Goal: Task Accomplishment & Management: Use online tool/utility

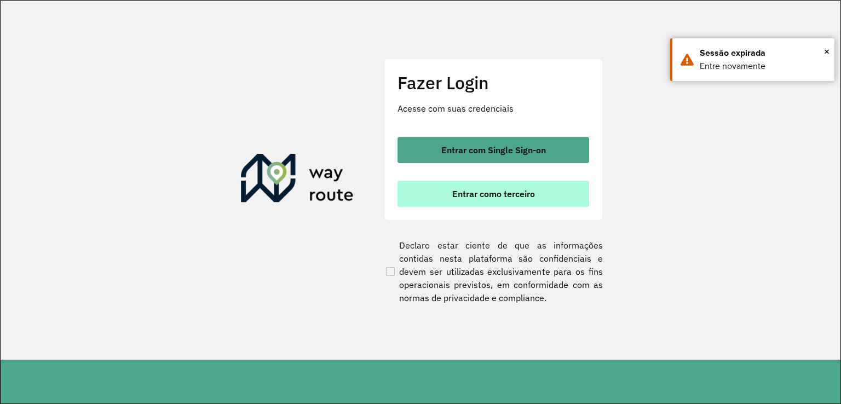
click at [449, 197] on button "Entrar como terceiro" at bounding box center [493, 194] width 192 height 26
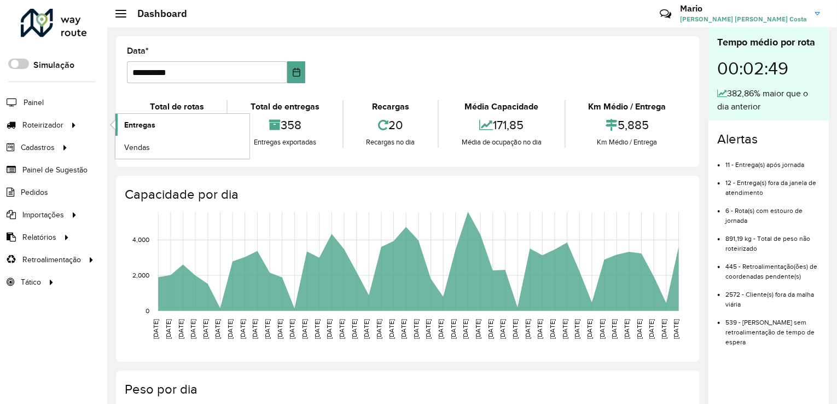
click at [148, 120] on span "Entregas" at bounding box center [139, 124] width 31 height 11
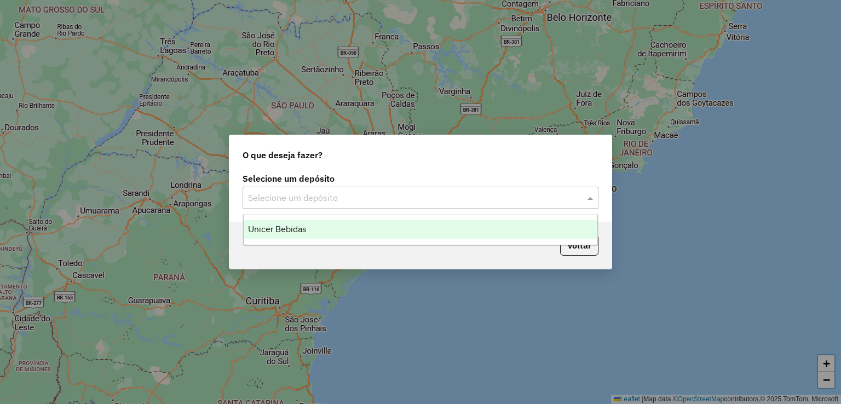
click at [335, 204] on input "text" at bounding box center [409, 198] width 323 height 13
click at [309, 231] on div "Unicer Bebidas" at bounding box center [421, 229] width 354 height 19
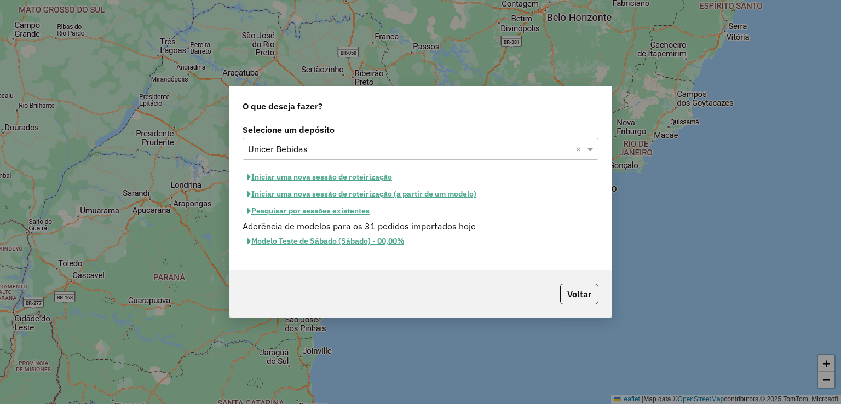
click at [286, 177] on button "Iniciar uma nova sessão de roteirização" at bounding box center [319, 177] width 154 height 17
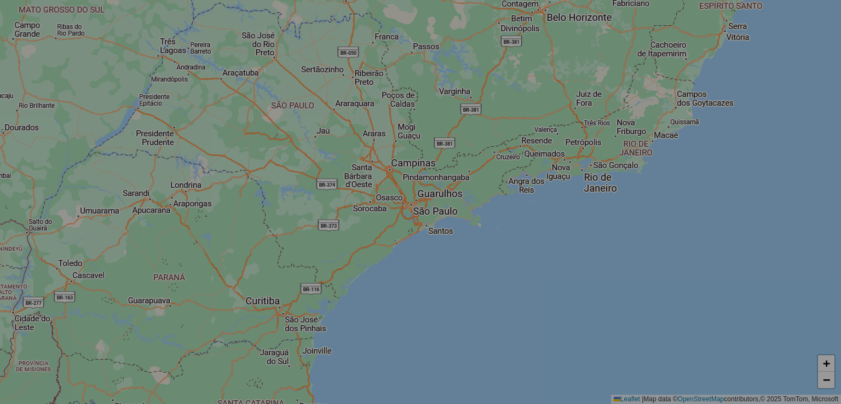
select select "*"
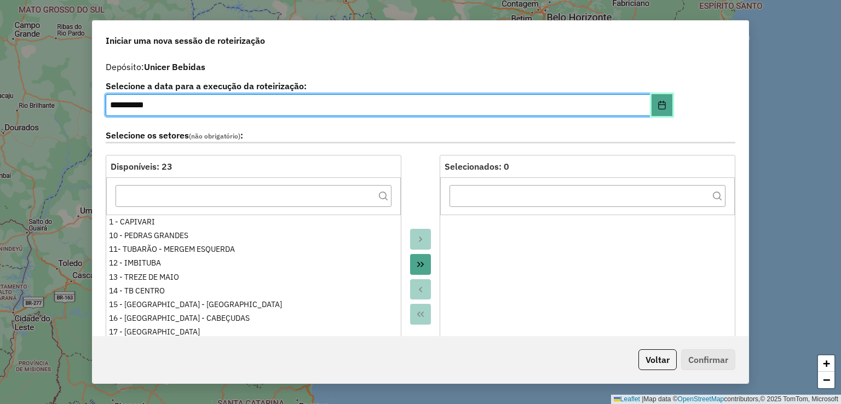
click at [653, 105] on button "Choose Date" at bounding box center [661, 105] width 21 height 22
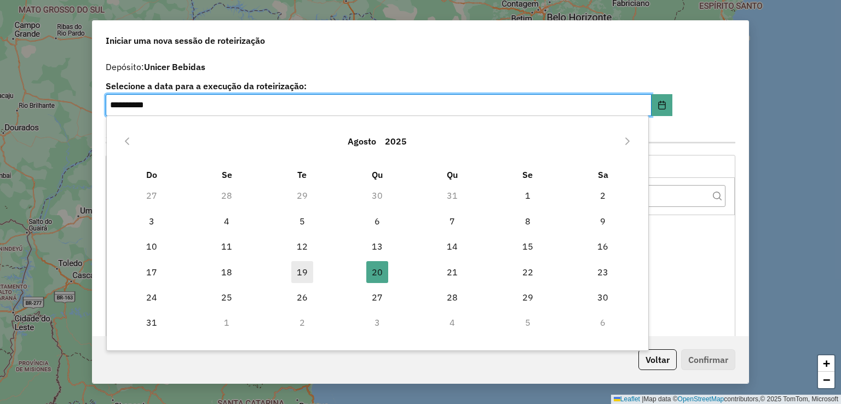
click at [304, 271] on span "19" at bounding box center [302, 272] width 22 height 22
type input "**********"
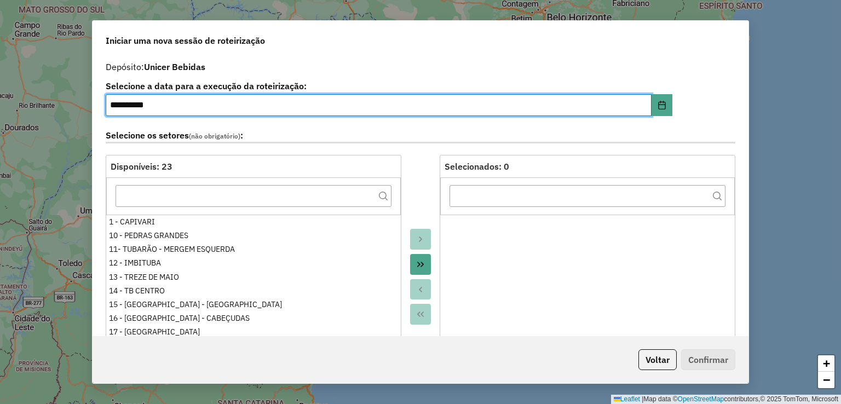
click at [418, 266] on icon "Move All to Target" at bounding box center [420, 264] width 9 height 9
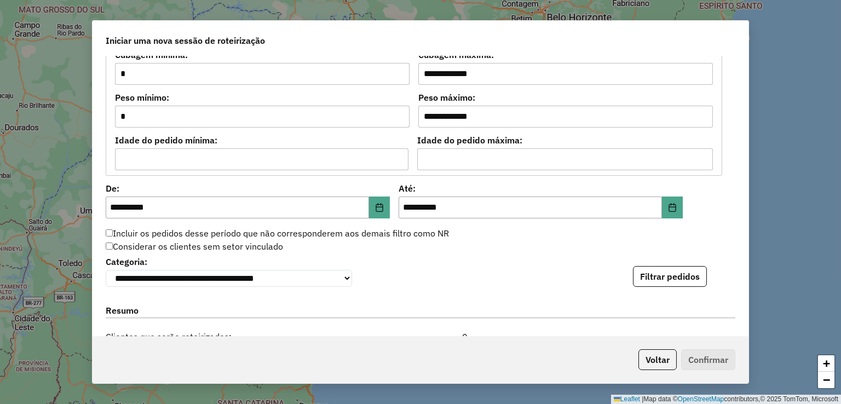
scroll to position [1040, 0]
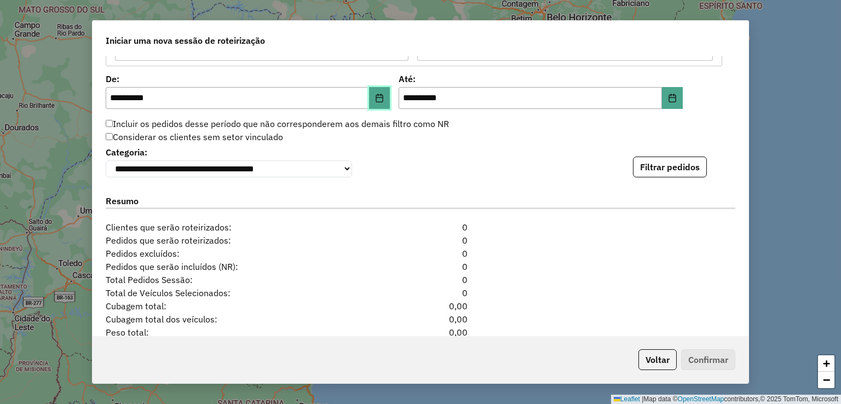
click at [370, 99] on button "Choose Date" at bounding box center [379, 98] width 21 height 22
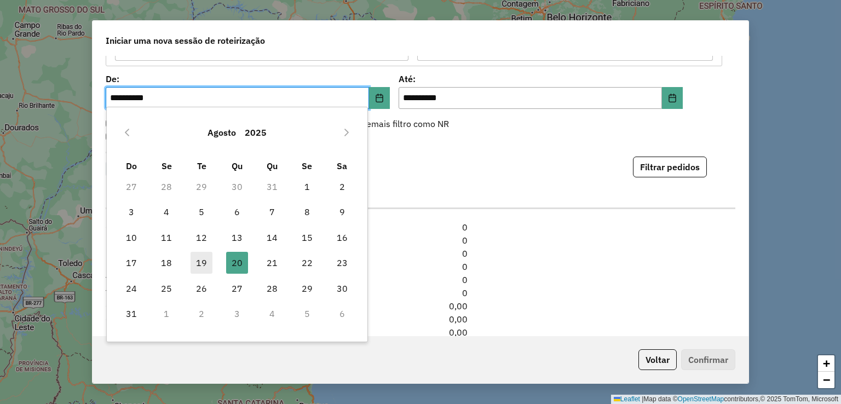
click at [204, 261] on span "19" at bounding box center [201, 263] width 22 height 22
type input "**********"
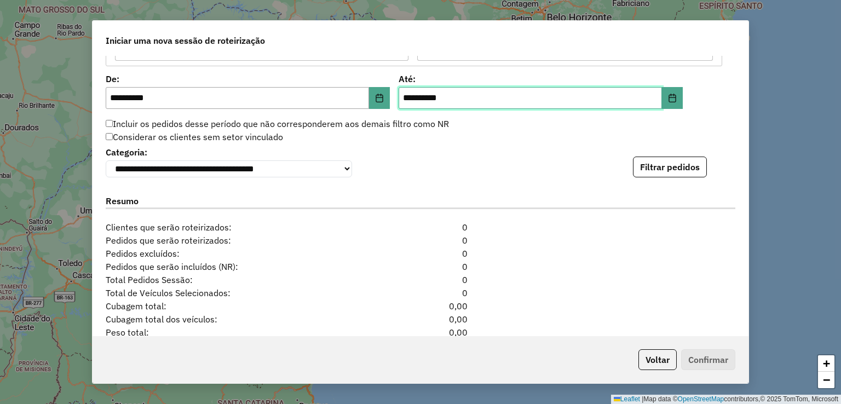
click at [399, 95] on input "**********" at bounding box center [529, 98] width 263 height 22
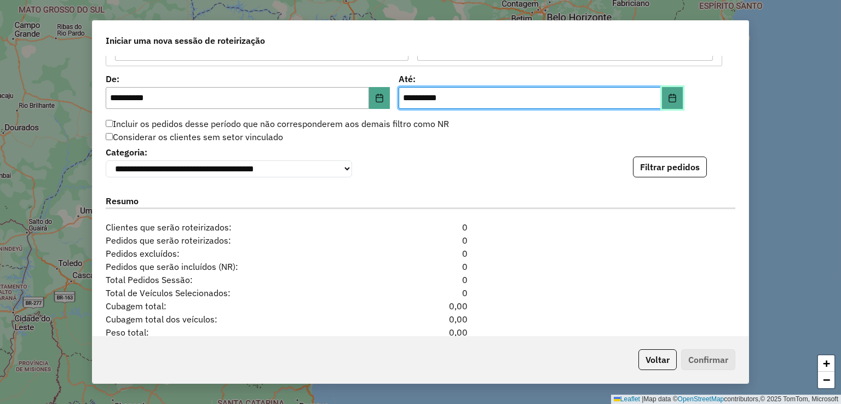
click at [678, 97] on button "Choose Date" at bounding box center [672, 98] width 21 height 22
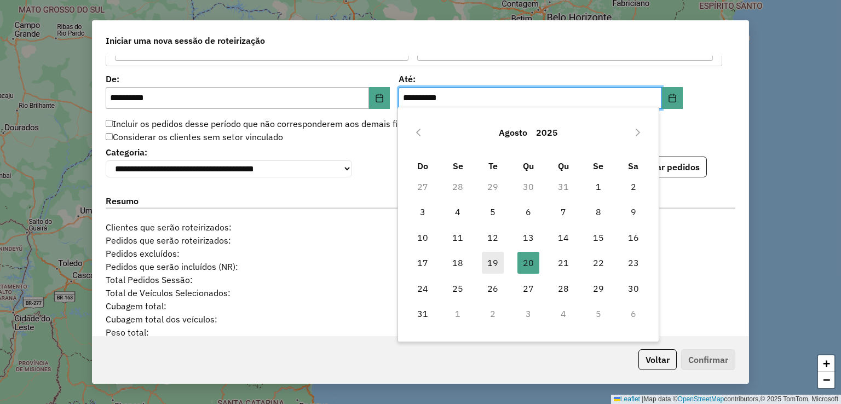
click at [493, 262] on span "19" at bounding box center [493, 263] width 22 height 22
type input "**********"
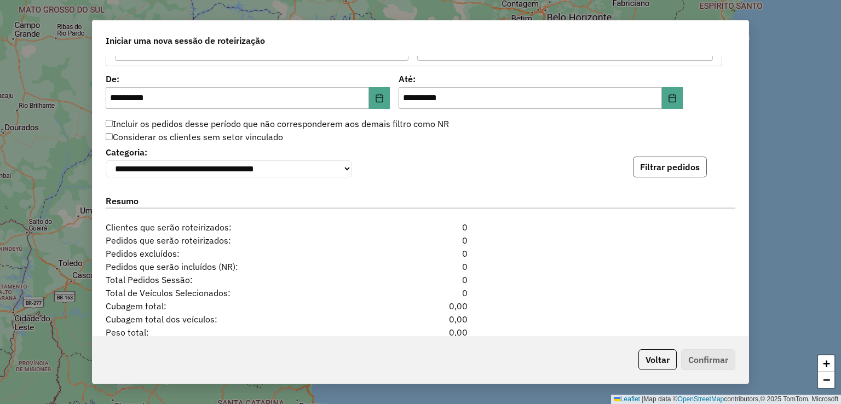
click at [677, 170] on button "Filtrar pedidos" at bounding box center [670, 167] width 74 height 21
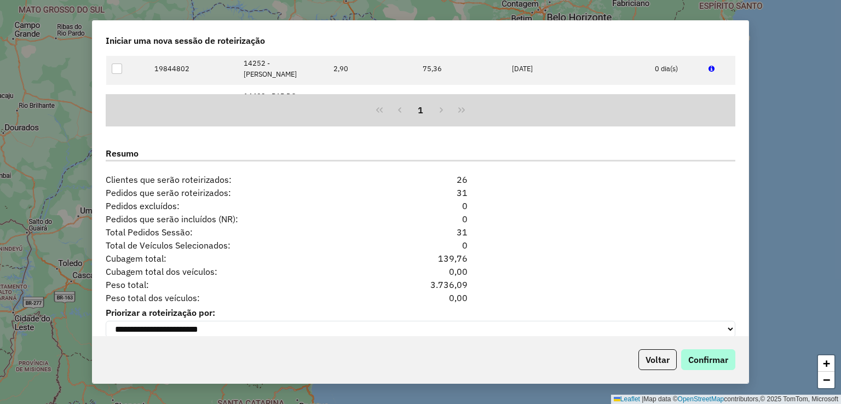
scroll to position [1332, 0]
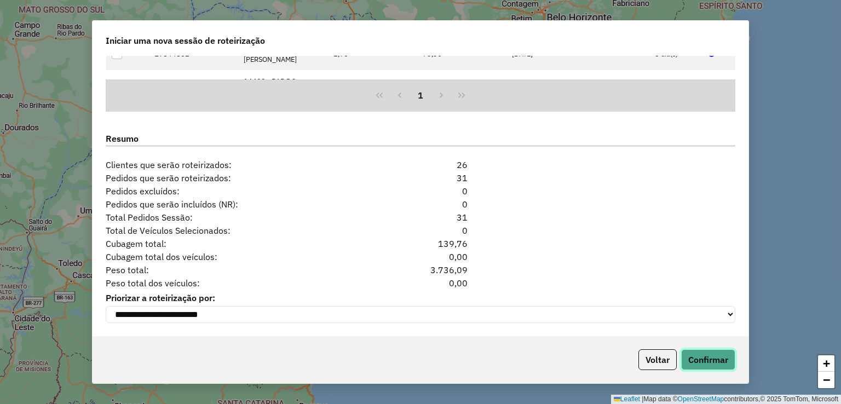
click at [714, 352] on button "Confirmar" at bounding box center [708, 359] width 54 height 21
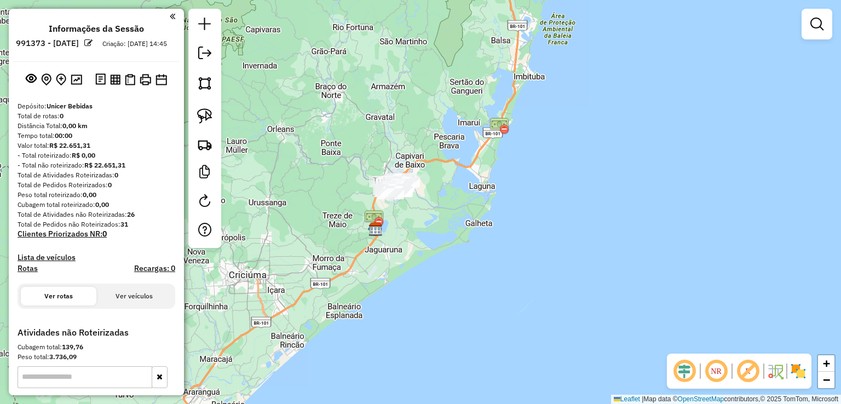
drag, startPoint x: 397, startPoint y: 136, endPoint x: 338, endPoint y: 184, distance: 76.7
click at [338, 184] on div "Janela de atendimento Grade de atendimento Capacidade Transportadoras Veículos …" at bounding box center [420, 202] width 841 height 404
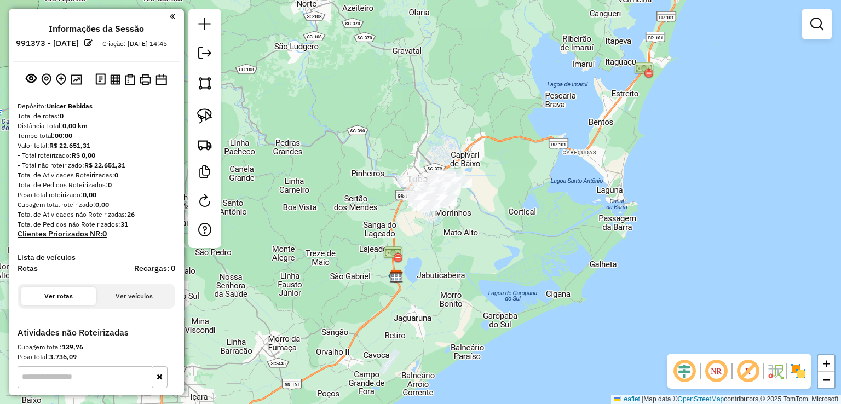
drag, startPoint x: 326, startPoint y: 195, endPoint x: 374, endPoint y: 128, distance: 83.2
click at [374, 128] on div "Janela de atendimento Grade de atendimento Capacidade Transportadoras Veículos …" at bounding box center [420, 202] width 841 height 404
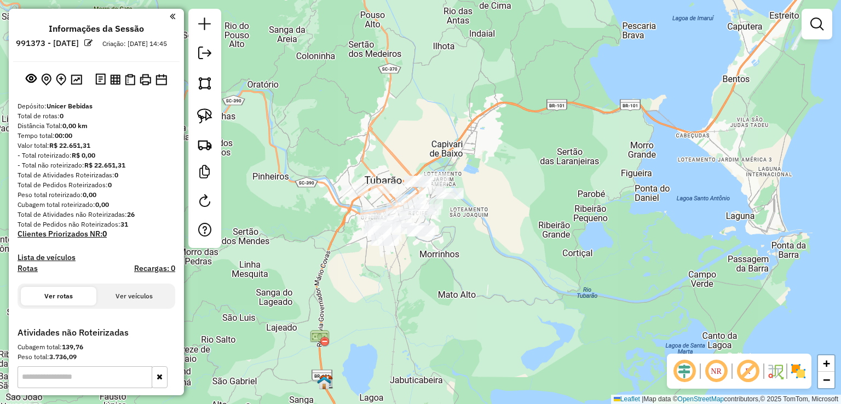
drag, startPoint x: 409, startPoint y: 172, endPoint x: 374, endPoint y: 111, distance: 70.8
click at [374, 111] on div "Janela de atendimento Grade de atendimento Capacidade Transportadoras Veículos …" at bounding box center [420, 202] width 841 height 404
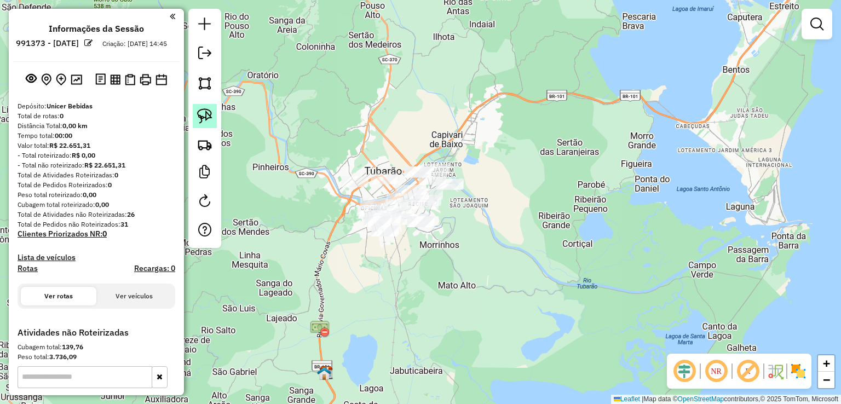
click at [208, 116] on img at bounding box center [204, 115] width 15 height 15
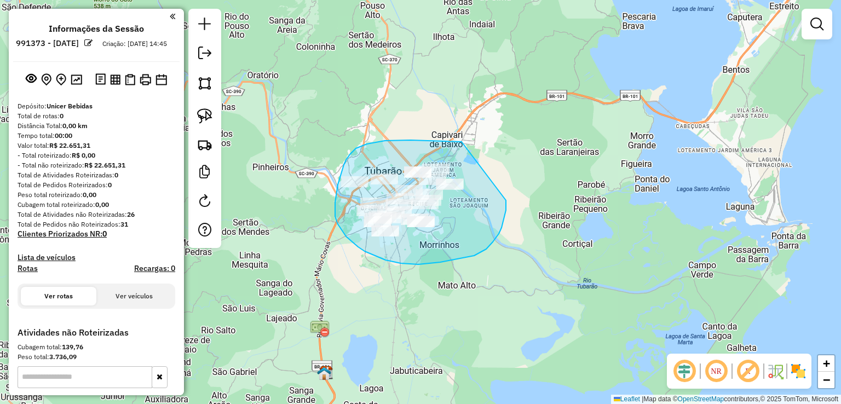
drag, startPoint x: 461, startPoint y: 142, endPoint x: 506, endPoint y: 200, distance: 73.4
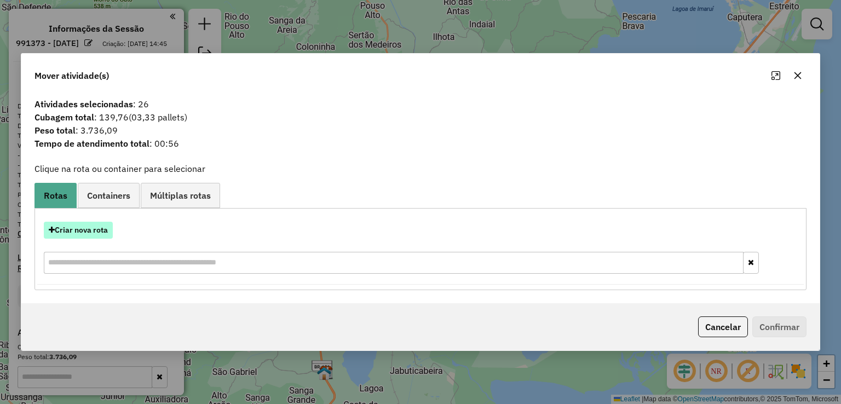
click at [97, 232] on button "Criar nova rota" at bounding box center [78, 230] width 69 height 17
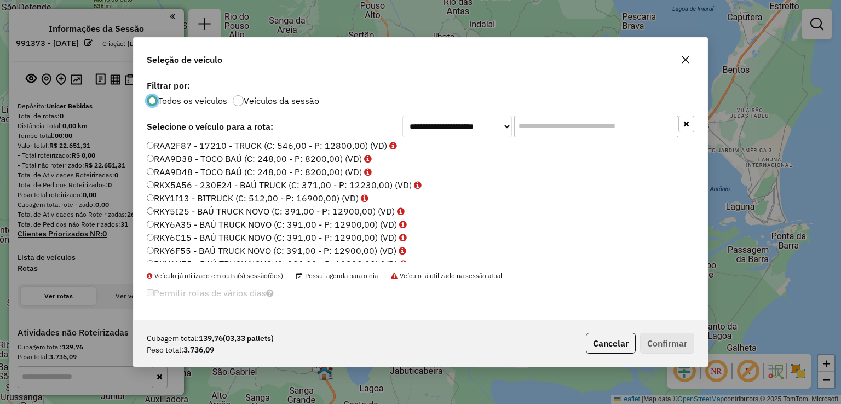
scroll to position [109, 0]
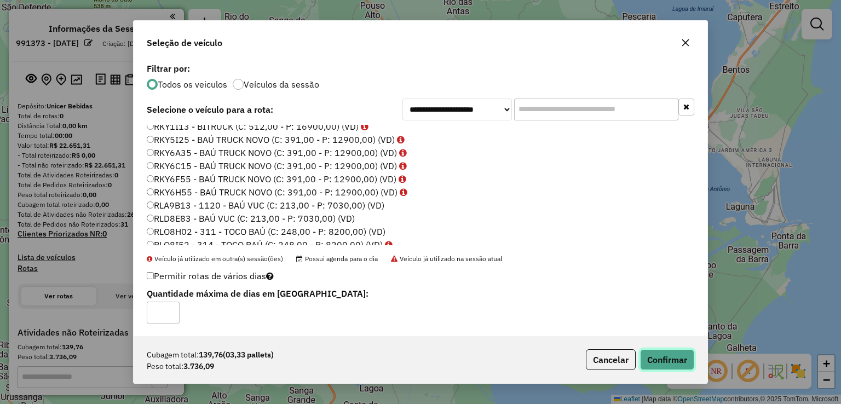
click at [654, 359] on button "Confirmar" at bounding box center [667, 359] width 54 height 21
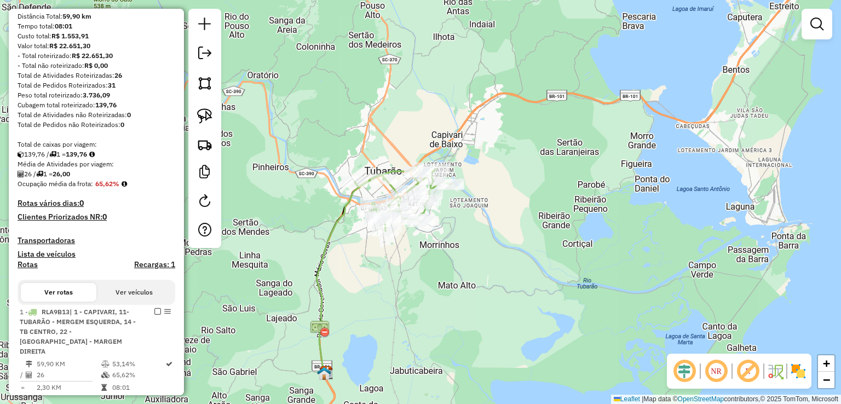
scroll to position [55, 0]
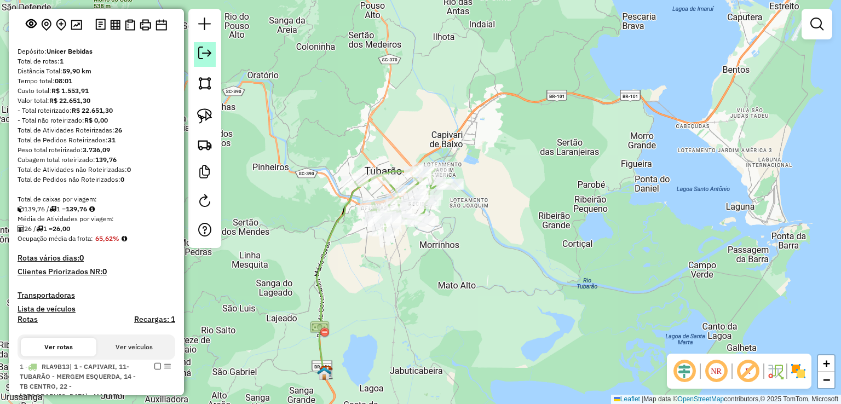
click at [205, 51] on em at bounding box center [204, 53] width 13 height 13
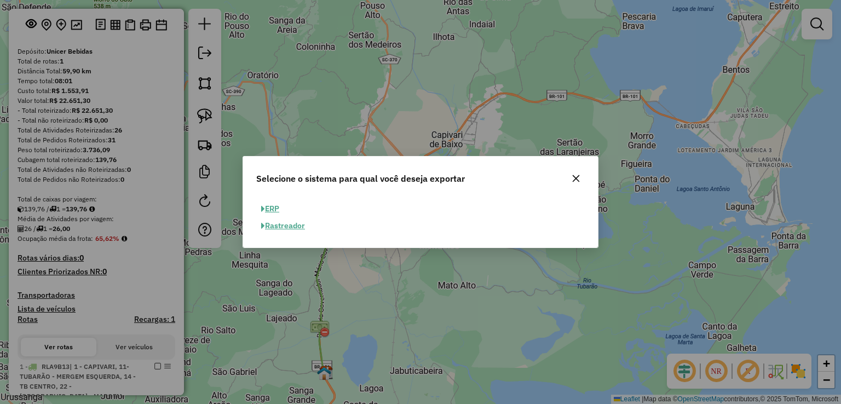
click at [276, 206] on button "ERP" at bounding box center [270, 208] width 28 height 17
select select "**"
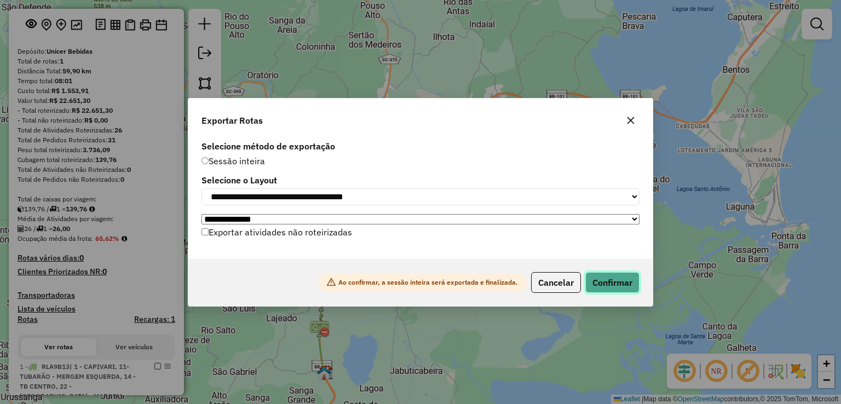
click at [599, 282] on button "Confirmar" at bounding box center [612, 282] width 54 height 21
